Goal: Transaction & Acquisition: Purchase product/service

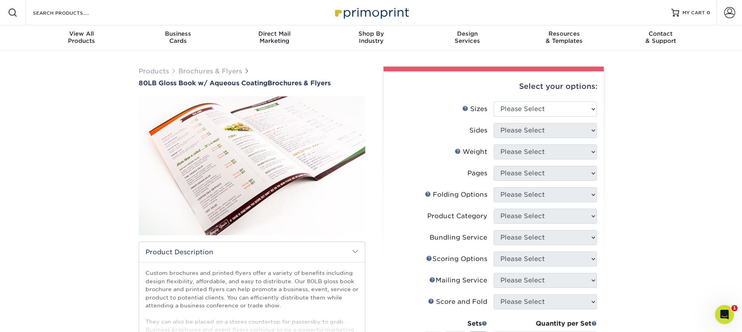
click at [678, 106] on div "Products Brochures & Flyers 80LB Gloss Book w/ Aqueous Coating Brochures & Flye…" at bounding box center [371, 284] width 742 height 466
click at [564, 108] on select "Please Select 3.67" x 8.5" 3.67" x 8.5" 4" x 6" 4" x 8.5" 4" x 9" 4" x 11" 4" x…" at bounding box center [544, 109] width 103 height 15
select select "8.50x11.00"
click at [493, 102] on select "Please Select 3.67" x 8.5" 3.67" x 8.5" 4" x 6" 4" x 8.5" 4" x 9" 4" x 11" 4" x…" at bounding box center [544, 109] width 103 height 15
click at [535, 131] on select "Please Select Print Both Sides Print Front Only" at bounding box center [544, 130] width 103 height 15
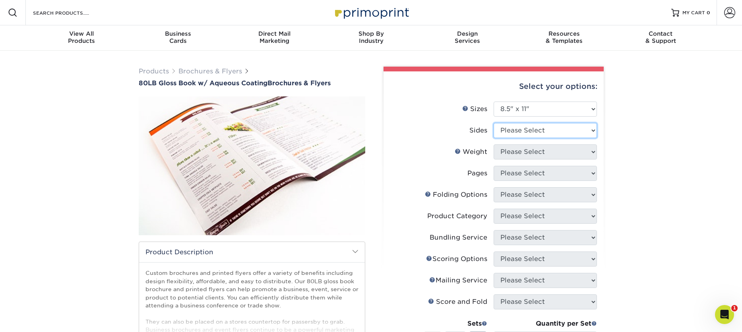
select select "32d3c223-f82c-492b-b915-ba065a00862f"
click at [493, 123] on select "Please Select Print Both Sides Print Front Only" at bounding box center [544, 130] width 103 height 15
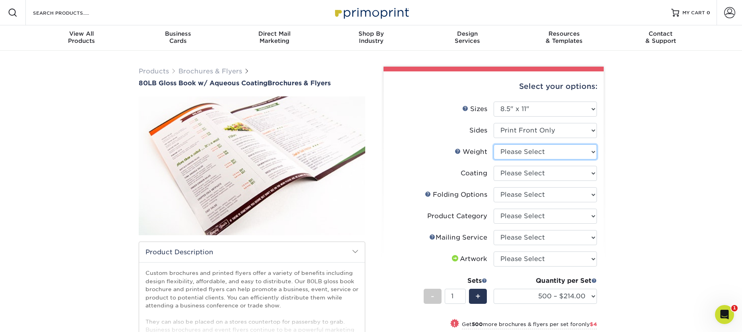
click at [549, 153] on select "Please Select 80LB" at bounding box center [544, 152] width 103 height 15
select select "80LB"
click at [493, 145] on select "Please Select 80LB" at bounding box center [544, 152] width 103 height 15
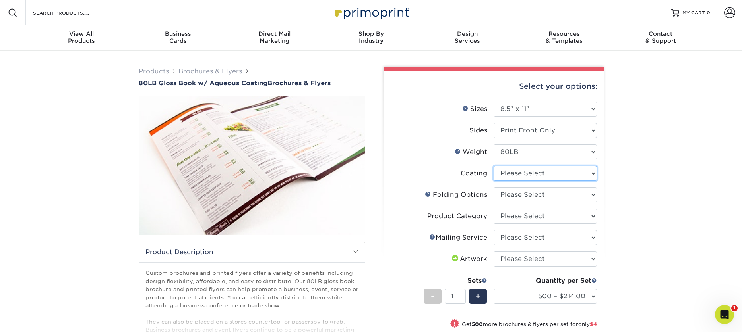
click at [555, 174] on select at bounding box center [544, 173] width 103 height 15
select select "d41dab50-ff65-4f4f-bb17-2afe4d36ae33"
click at [493, 166] on select at bounding box center [544, 173] width 103 height 15
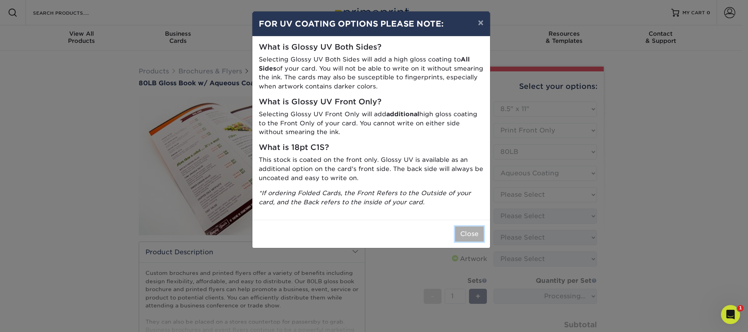
click at [473, 236] on button "Close" at bounding box center [469, 234] width 29 height 15
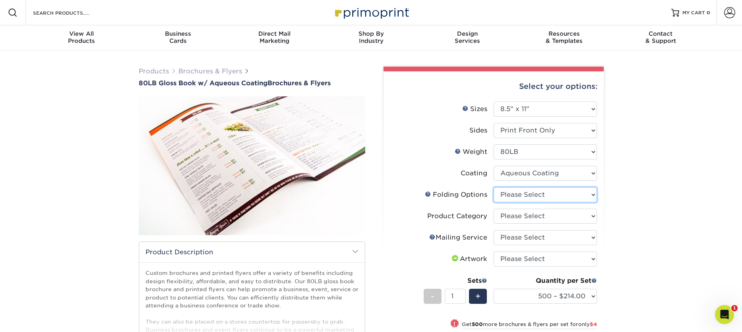
click at [537, 194] on select "Please Select FLAT - No Folding Accordion Fold Half-Fold (Vertical) Half-Fold (…" at bounding box center [544, 194] width 103 height 15
select select "9b1d5825-34d1-4721-9874-ed79abb003d7"
click at [493, 187] on select "Please Select FLAT - No Folding Accordion Fold Half-Fold (Vertical) Half-Fold (…" at bounding box center [544, 194] width 103 height 15
click at [543, 212] on select "Please Select Flyers and Brochures" at bounding box center [544, 216] width 103 height 15
select select "1a668080-6b7c-4174-b399-2c3833b27ef4"
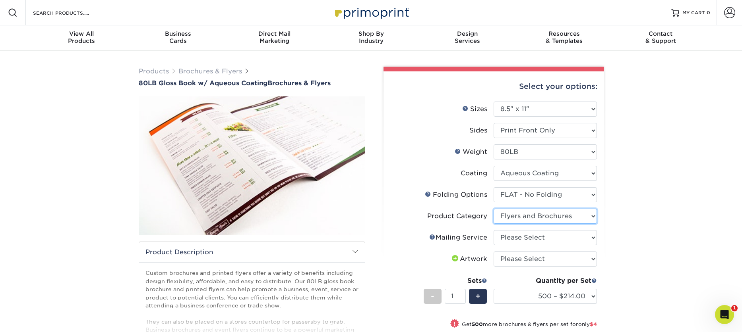
click at [493, 209] on select "Please Select Flyers and Brochures" at bounding box center [544, 216] width 103 height 15
click at [577, 238] on select "Please Select No Direct Mailing Service No, I will mail/stamp/imprint Direct Ma…" at bounding box center [544, 237] width 103 height 15
select select "3e5e9bdd-d78a-4c28-a41d-fe1407925ca6"
click at [493, 230] on select "Please Select No Direct Mailing Service No, I will mail/stamp/imprint Direct Ma…" at bounding box center [544, 237] width 103 height 15
click at [568, 259] on select "Please Select I will upload files I need a design - $175" at bounding box center [544, 259] width 103 height 15
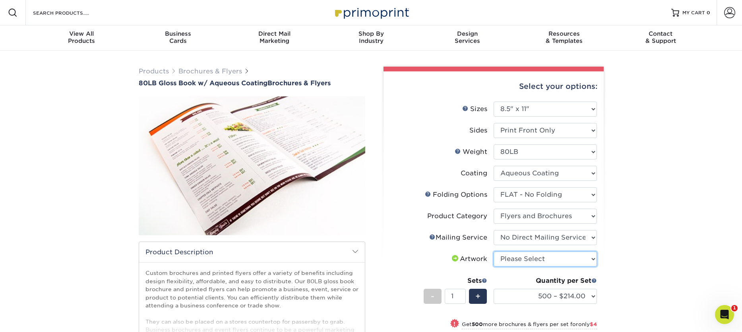
select select "upload"
click at [493, 252] on select "Please Select I will upload files I need a design - $175" at bounding box center [544, 259] width 103 height 15
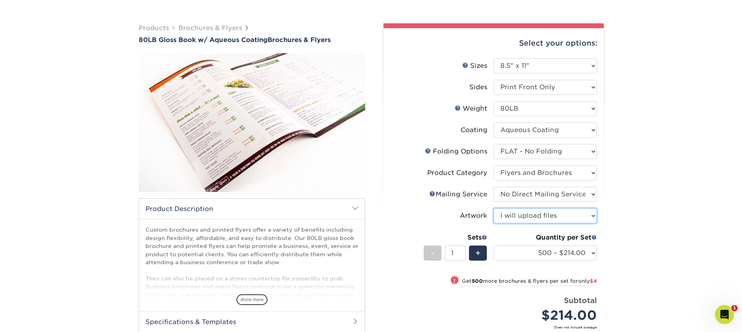
scroll to position [45, 0]
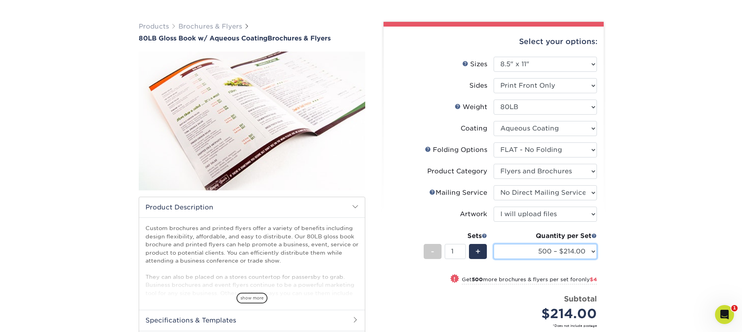
click at [570, 251] on select "500 – $214.00 1000 – $218.00 2000 – $283.00 2500 – $354.00 3000 – $456.00 4000 …" at bounding box center [544, 251] width 103 height 15
click at [506, 66] on select "Please Select 3.67" x 8.5" 3.67" x 8.5" 4" x 6" 4" x 8.5" 4" x 9" 4" x 11" 4" x…" at bounding box center [544, 64] width 103 height 15
select select "11.00x17.00"
click at [493, 57] on select "Please Select 3.67" x 8.5" 3.67" x 8.5" 4" x 6" 4" x 8.5" 4" x 9" 4" x 11" 4" x…" at bounding box center [544, 64] width 103 height 15
select select "-1"
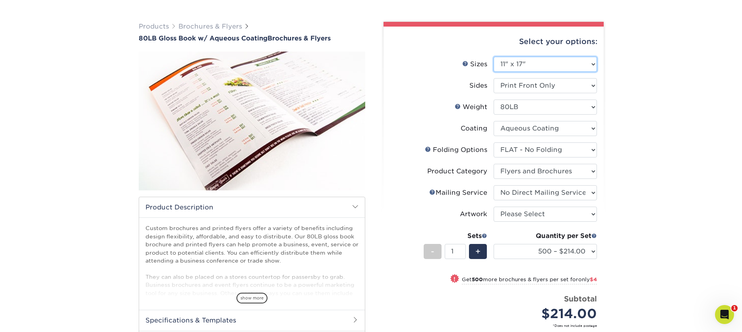
select select "-1"
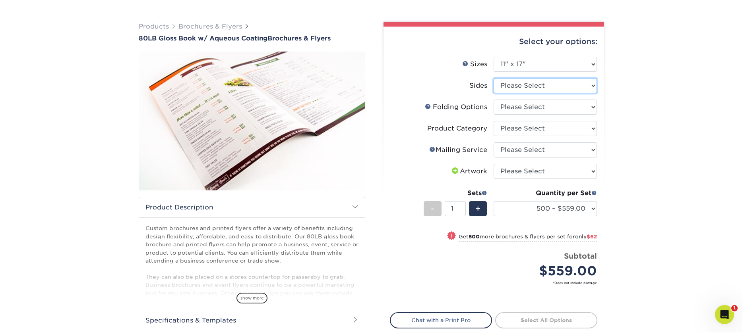
click at [550, 87] on select "Please Select Print Both Sides Print Front Only" at bounding box center [544, 85] width 103 height 15
select select "32d3c223-f82c-492b-b915-ba065a00862f"
click at [493, 78] on select "Please Select Print Both Sides Print Front Only" at bounding box center [544, 85] width 103 height 15
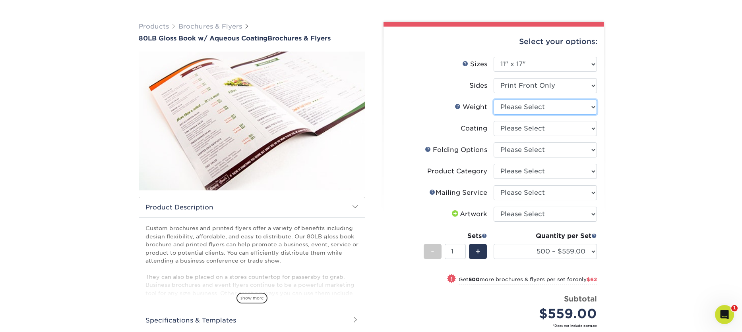
click at [524, 110] on select "Please Select 80LB" at bounding box center [544, 107] width 103 height 15
select select "80LB"
click at [493, 100] on select "Please Select 80LB" at bounding box center [544, 107] width 103 height 15
click at [516, 127] on select at bounding box center [544, 128] width 103 height 15
select select "d41dab50-ff65-4f4f-bb17-2afe4d36ae33"
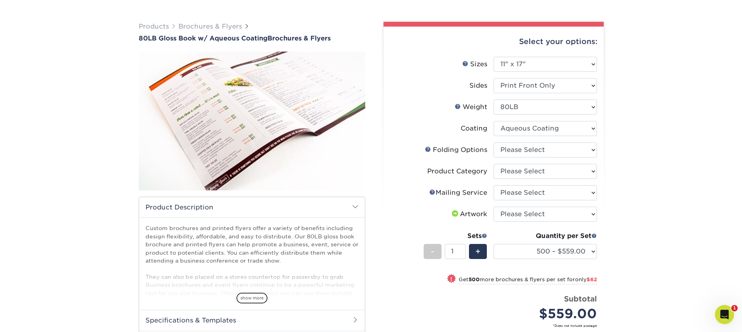
click at [493, 121] on select at bounding box center [544, 128] width 103 height 15
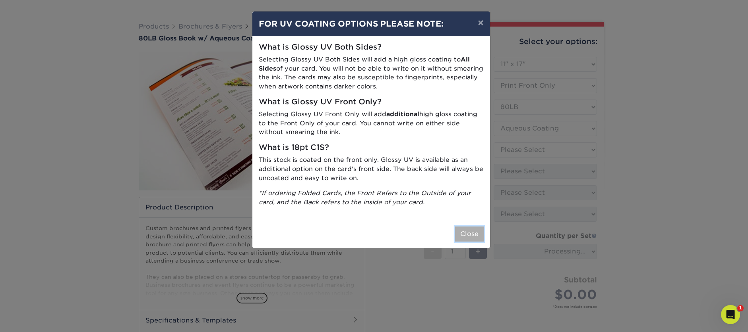
click at [465, 234] on button "Close" at bounding box center [469, 234] width 29 height 15
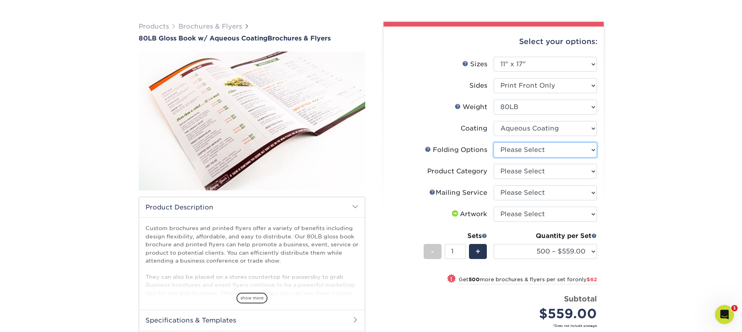
click at [517, 146] on select "Please Select FLAT - No Folding Accordion Fold Roll Fold Tri-Fold / Letter Fold…" at bounding box center [544, 150] width 103 height 15
select select "9b1d5825-34d1-4721-9874-ed79abb003d7"
click at [493, 143] on select "Please Select FLAT - No Folding Accordion Fold Roll Fold Tri-Fold / Letter Fold…" at bounding box center [544, 150] width 103 height 15
click at [523, 174] on select "Please Select Flyers and Brochures" at bounding box center [544, 171] width 103 height 15
select select "1a668080-6b7c-4174-b399-2c3833b27ef4"
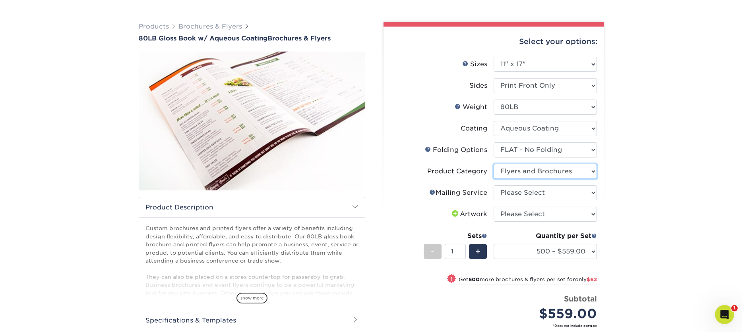
click at [493, 164] on select "Please Select Flyers and Brochures" at bounding box center [544, 171] width 103 height 15
click at [522, 196] on select "Please Select No Direct Mailing Service No, I will mail/stamp/imprint Direct Ma…" at bounding box center [544, 193] width 103 height 15
select select "3e5e9bdd-d78a-4c28-a41d-fe1407925ca6"
click at [493, 186] on select "Please Select No Direct Mailing Service No, I will mail/stamp/imprint Direct Ma…" at bounding box center [544, 193] width 103 height 15
click at [528, 213] on select "Please Select I will upload files I need a design - $175" at bounding box center [544, 214] width 103 height 15
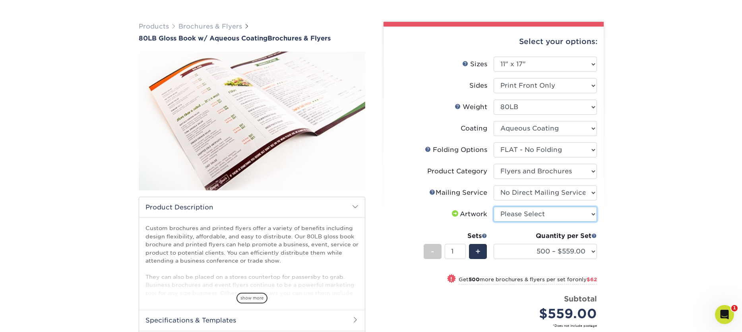
select select "upload"
click at [493, 207] on select "Please Select I will upload files I need a design - $175" at bounding box center [544, 214] width 103 height 15
click at [581, 253] on select "500 – $559.00 1000 – $621.00 2000 – $720.00 2500 – $900.00 3000 – $1146.00 4000…" at bounding box center [544, 251] width 103 height 15
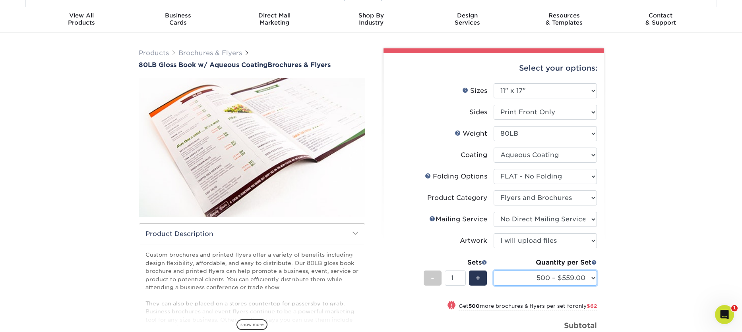
scroll to position [0, 0]
